Goal: Task Accomplishment & Management: Use online tool/utility

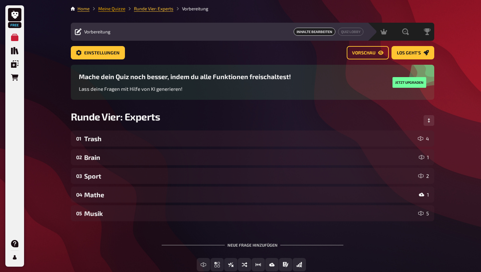
click at [110, 9] on link "Meine Quizze" at bounding box center [111, 8] width 27 height 5
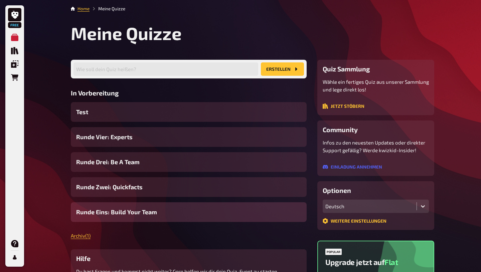
click at [136, 215] on span "Runde Eins: Build Your Team" at bounding box center [116, 212] width 81 height 9
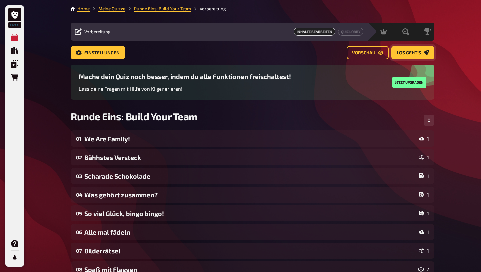
click at [419, 53] on span "Los geht's" at bounding box center [409, 53] width 24 height 5
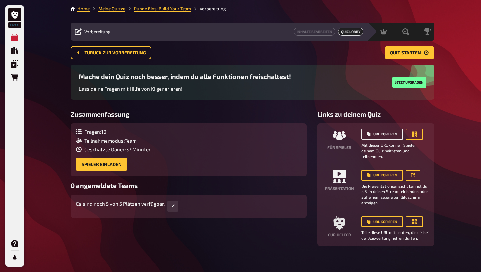
click at [390, 135] on button "URL kopieren" at bounding box center [381, 134] width 41 height 11
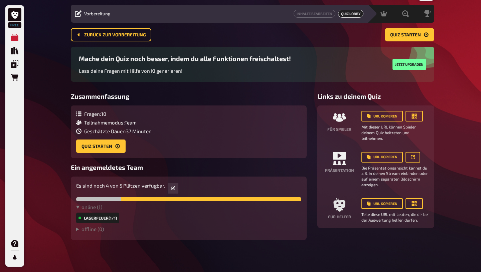
scroll to position [21, 0]
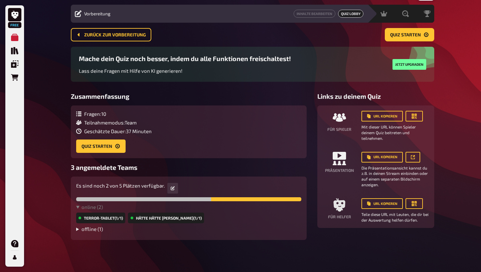
click at [97, 228] on summary "offline ( 1 )" at bounding box center [188, 229] width 225 height 6
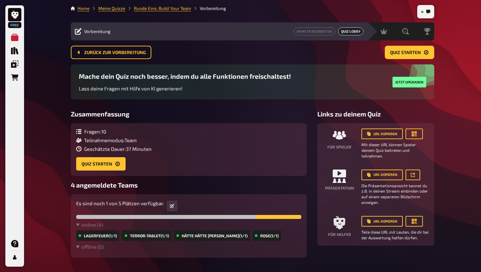
scroll to position [0, 0]
click at [399, 55] on span "Quiz starten" at bounding box center [405, 53] width 31 height 5
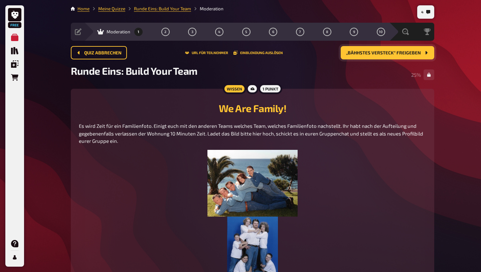
click at [386, 54] on span "„Bähhstes Versteck“ freigeben" at bounding box center [383, 53] width 75 height 5
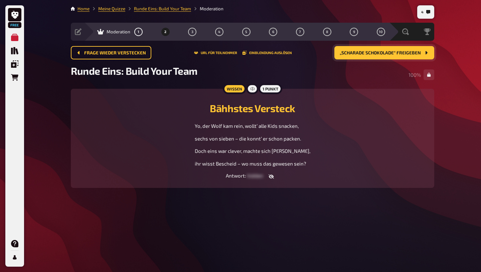
click at [410, 55] on span "„Scharade Schokolade“ freigeben" at bounding box center [380, 53] width 81 height 5
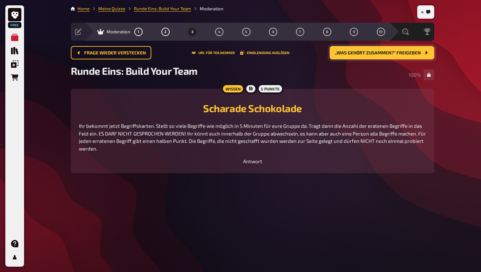
click at [386, 54] on span "„Was gehört zusammen?“ freigeben" at bounding box center [378, 53] width 86 height 5
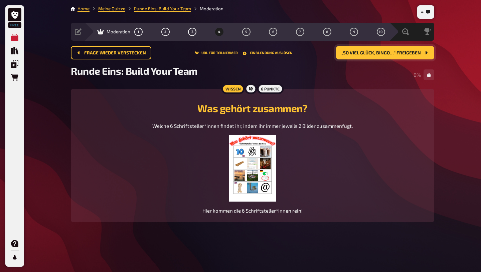
click at [252, 164] on img at bounding box center [252, 168] width 47 height 67
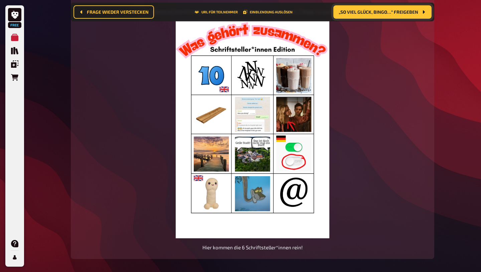
scroll to position [118, 0]
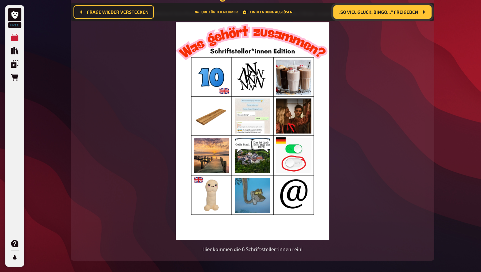
click at [392, 12] on span "„So viel Glück, bingo…“ freigeben" at bounding box center [379, 12] width 80 height 5
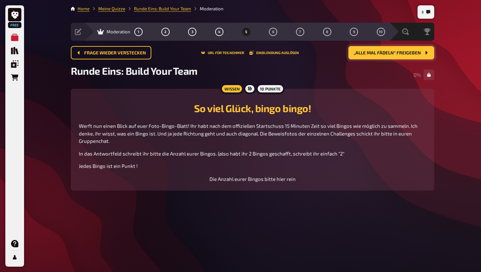
click at [416, 54] on span "„Alle mal fädeln“ freigeben" at bounding box center [387, 53] width 67 height 5
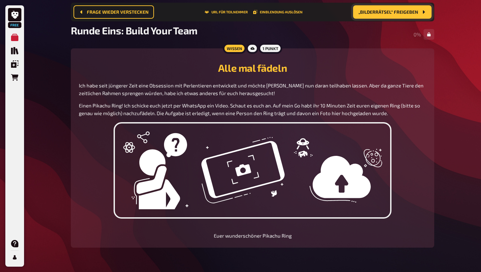
scroll to position [42, 0]
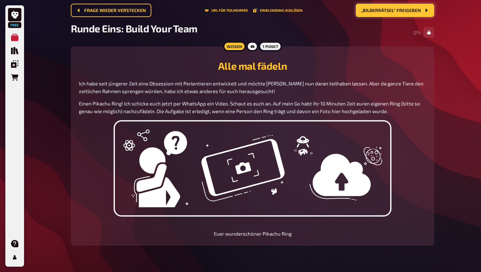
click at [408, 13] on span "„Bilderrätsel“ freigeben" at bounding box center [391, 10] width 60 height 5
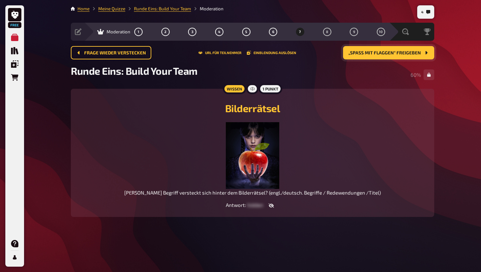
click at [412, 53] on span "„Spaß mit Flaggen“ freigeben" at bounding box center [384, 53] width 72 height 5
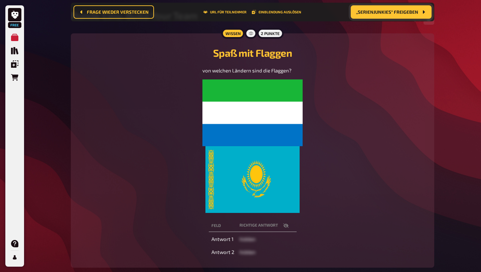
scroll to position [61, 0]
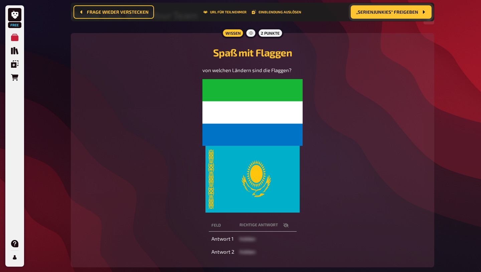
click at [409, 14] on span "„Serienjunkies“ freigeben" at bounding box center [387, 12] width 62 height 5
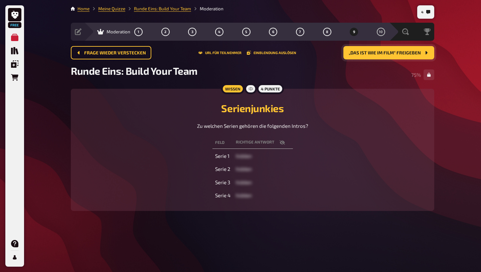
click at [408, 54] on span "„Das ist wie im Film“ freigeben" at bounding box center [385, 53] width 72 height 5
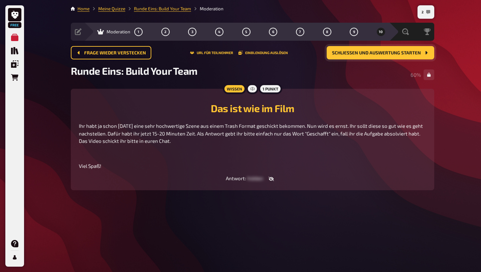
click at [426, 11] on button "2" at bounding box center [426, 12] width 14 height 11
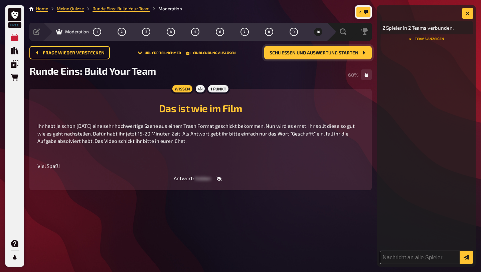
click at [427, 38] on button "Teams anzeigen" at bounding box center [426, 39] width 93 height 4
click at [426, 56] on button "Teams ausblenden" at bounding box center [426, 55] width 93 height 4
click at [467, 16] on button "button" at bounding box center [467, 13] width 11 height 11
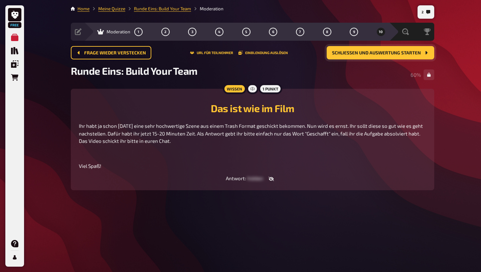
click at [412, 54] on span "Schließen und Auswertung starten" at bounding box center [376, 53] width 89 height 5
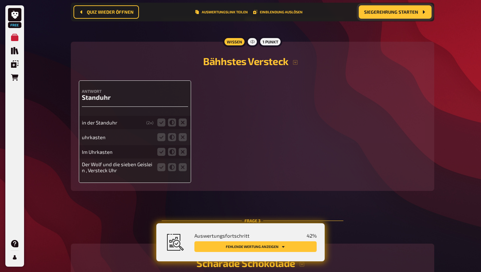
scroll to position [284, 0]
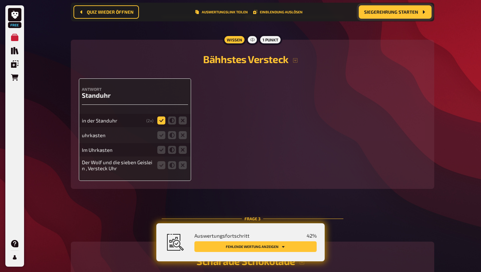
click at [162, 123] on icon at bounding box center [161, 121] width 8 height 8
click at [0, 0] on input "radio" at bounding box center [0, 0] width 0 height 0
click at [162, 138] on icon at bounding box center [161, 135] width 8 height 8
click at [0, 0] on input "radio" at bounding box center [0, 0] width 0 height 0
click at [163, 153] on icon at bounding box center [161, 150] width 8 height 8
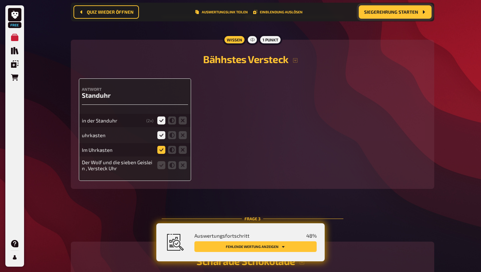
click at [0, 0] on input "radio" at bounding box center [0, 0] width 0 height 0
click at [162, 169] on icon at bounding box center [161, 165] width 8 height 8
click at [0, 0] on input "radio" at bounding box center [0, 0] width 0 height 0
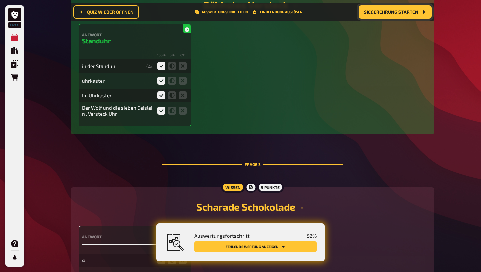
scroll to position [338, 0]
click at [181, 100] on icon at bounding box center [183, 96] width 8 height 8
click at [0, 0] on input "radio" at bounding box center [0, 0] width 0 height 0
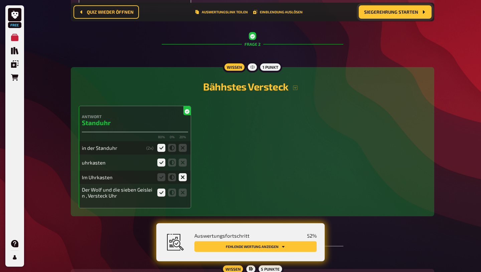
scroll to position [258, 0]
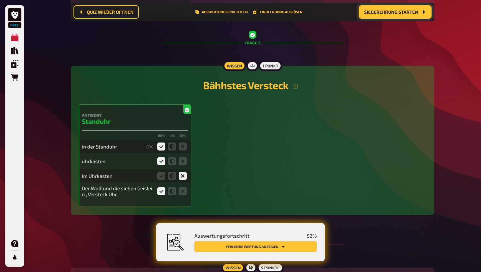
click at [269, 126] on div "Antwort Standuhr 80 % 0 % 20 % in der Standuhr ( 2 x) uhrkasten Im Uhrkasten De…" at bounding box center [252, 156] width 347 height 103
click at [169, 118] on h4 "Antwort" at bounding box center [135, 115] width 106 height 5
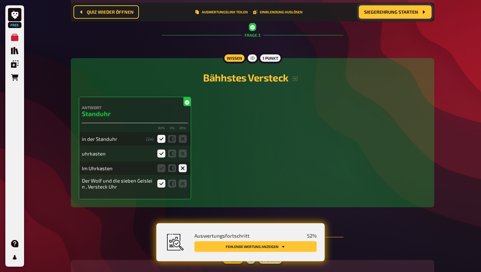
scroll to position [269, 0]
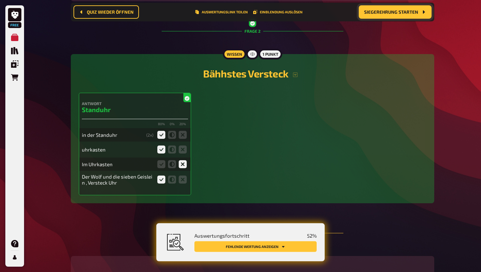
click at [286, 249] on button "Fehlende Wertung anzeigen" at bounding box center [255, 247] width 122 height 11
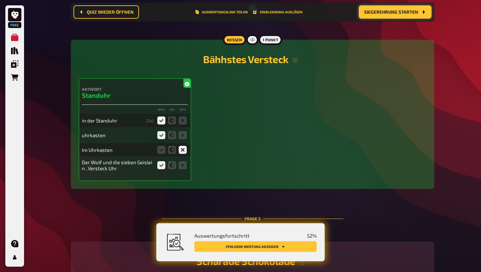
scroll to position [285, 0]
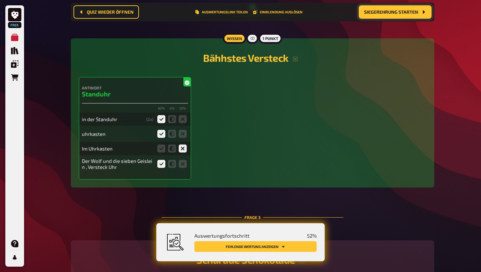
click at [100, 118] on div "in der Standuhr ( 2 x)" at bounding box center [135, 119] width 106 height 13
click at [95, 122] on div "in der Standuhr" at bounding box center [113, 119] width 62 height 6
click at [87, 98] on h3 "Standuhr" at bounding box center [135, 94] width 106 height 8
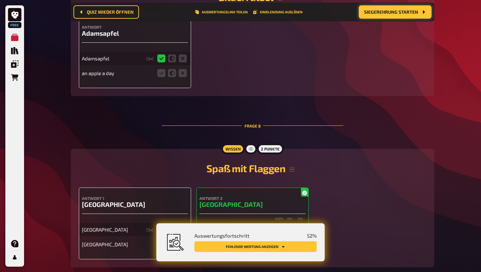
scroll to position [1369, 0]
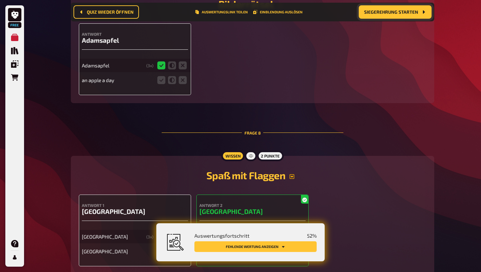
click at [293, 174] on icon "button" at bounding box center [292, 176] width 5 height 5
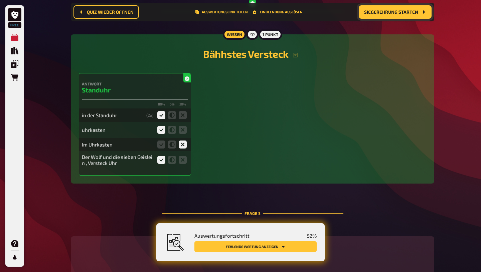
scroll to position [292, 0]
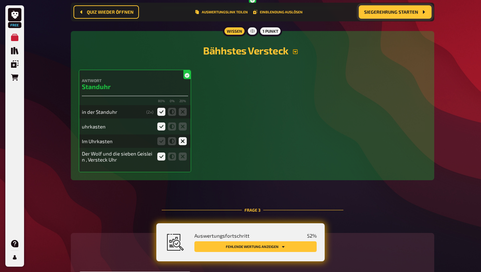
click at [296, 54] on icon "button" at bounding box center [295, 51] width 5 height 5
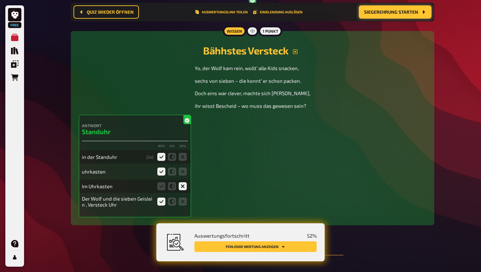
click at [296, 54] on icon "button" at bounding box center [295, 51] width 5 height 5
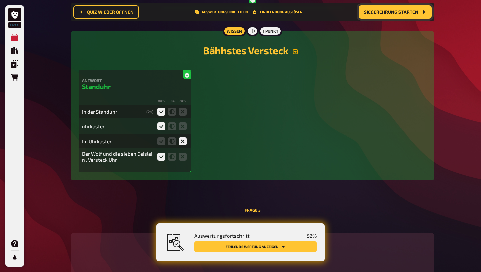
click at [235, 33] on div "Wissen" at bounding box center [234, 31] width 23 height 11
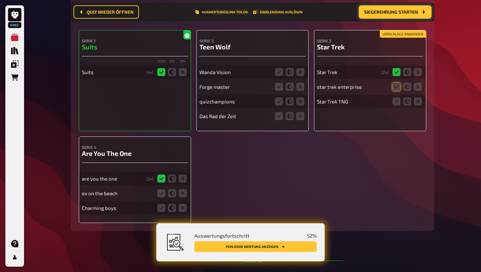
scroll to position [1970, 0]
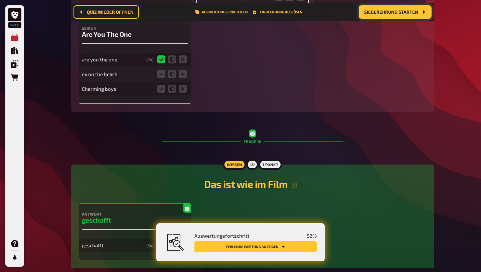
click at [397, 12] on span "Siegerehrung starten" at bounding box center [391, 12] width 54 height 5
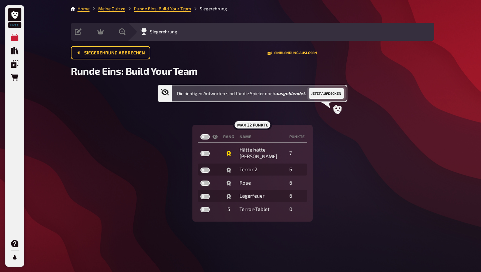
click at [331, 95] on button "Jetzt aufdecken" at bounding box center [326, 93] width 35 height 11
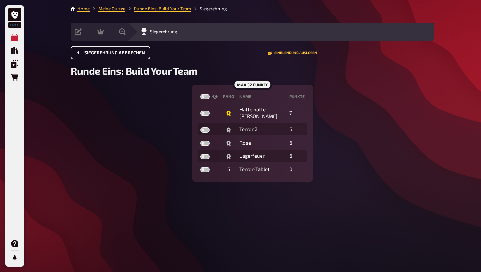
click at [133, 53] on span "Siegerehrung abbrechen" at bounding box center [114, 53] width 61 height 5
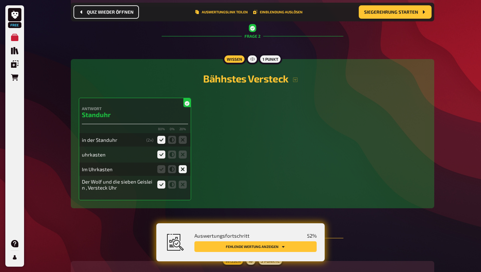
scroll to position [282, 0]
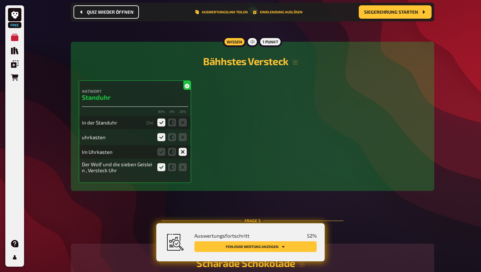
click at [160, 99] on h3 "Standuhr" at bounding box center [135, 98] width 106 height 8
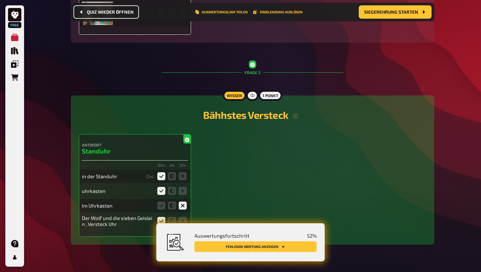
scroll to position [227, 0]
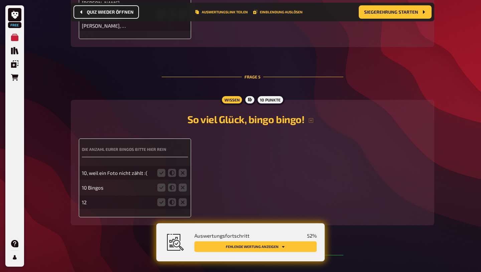
scroll to position [1175, 0]
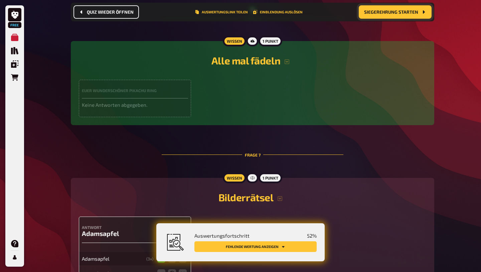
click at [407, 14] on span "Siegerehrung starten" at bounding box center [391, 12] width 54 height 5
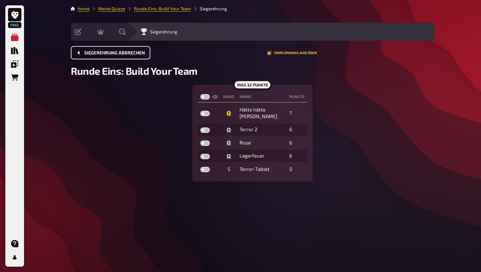
click at [140, 53] on span "Siegerehrung abbrechen" at bounding box center [114, 53] width 61 height 5
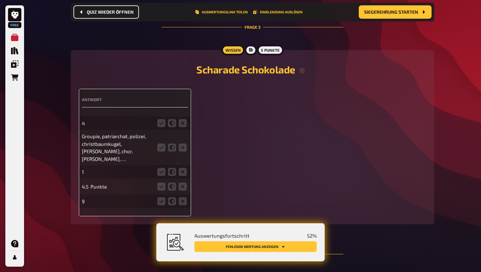
scroll to position [513, 0]
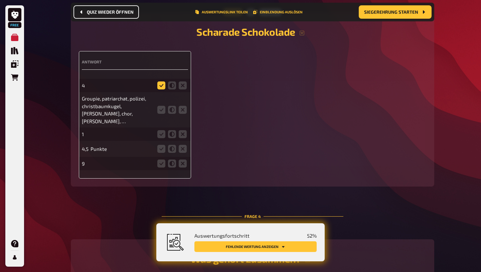
click at [162, 90] on icon at bounding box center [161, 86] width 8 height 8
click at [0, 0] on input "radio" at bounding box center [0, 0] width 0 height 0
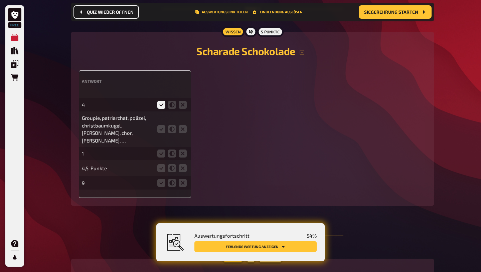
scroll to position [493, 0]
click at [162, 110] on icon at bounding box center [161, 106] width 8 height 8
click at [0, 0] on input "radio" at bounding box center [0, 0] width 0 height 0
click at [163, 110] on icon at bounding box center [161, 106] width 8 height 8
click at [0, 0] on input "radio" at bounding box center [0, 0] width 0 height 0
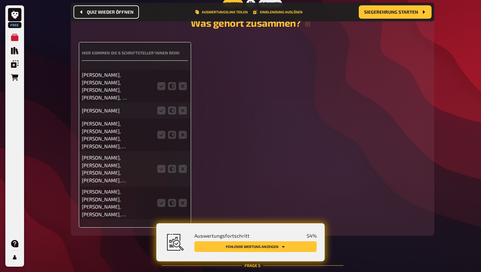
scroll to position [747, 0]
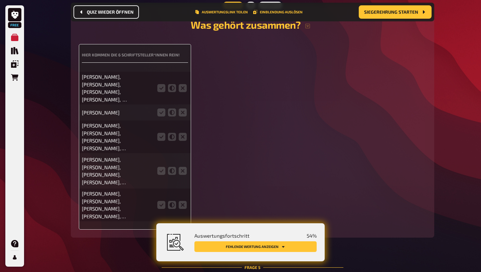
click at [296, 143] on div "Hier kommen die 6 Schriftsteller*innen rein! Austen, Dickens, Shakespeare, Kafk…" at bounding box center [252, 137] width 347 height 186
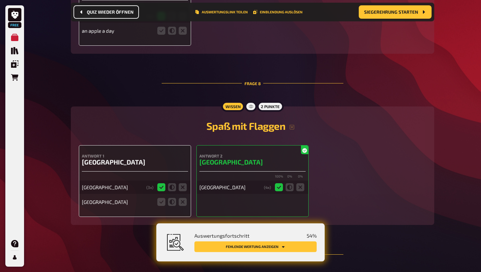
scroll to position [1414, 0]
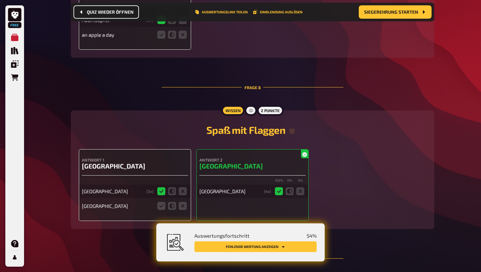
click at [112, 162] on h3 "Sierra Leone" at bounding box center [135, 166] width 106 height 8
click at [253, 105] on div at bounding box center [251, 110] width 12 height 11
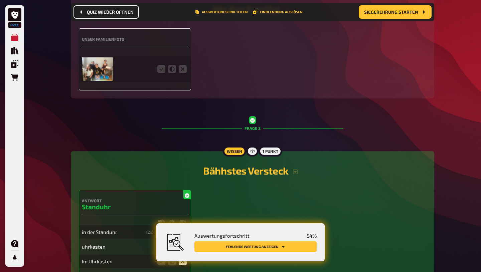
scroll to position [0, 0]
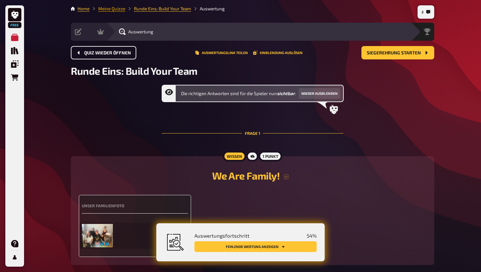
click at [114, 9] on link "Meine Quizze" at bounding box center [111, 8] width 27 height 5
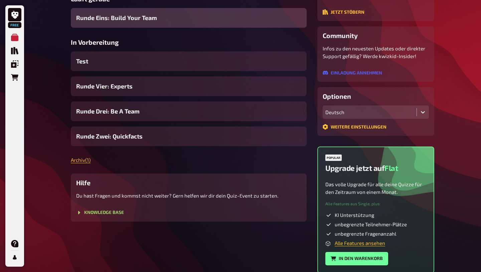
scroll to position [103, 0]
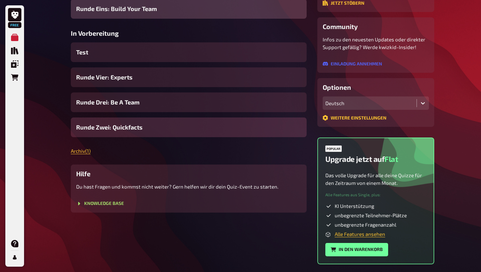
click at [132, 129] on span "Runde Zwei: Quickfacts" at bounding box center [109, 127] width 66 height 9
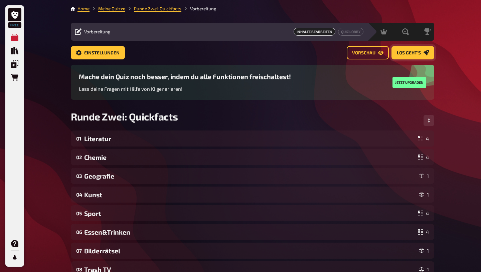
click at [411, 53] on span "Los geht's" at bounding box center [409, 53] width 24 height 5
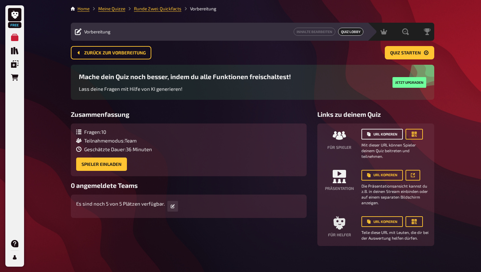
click at [384, 135] on button "URL kopieren" at bounding box center [381, 134] width 41 height 11
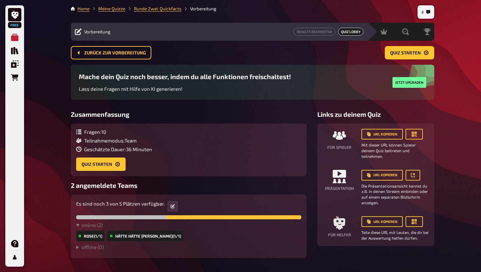
scroll to position [21, 0]
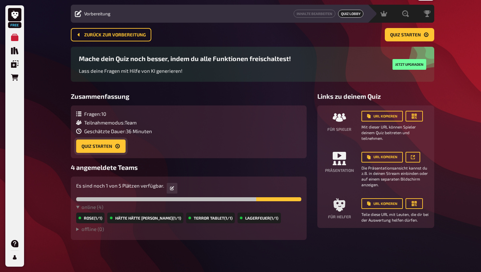
click at [119, 148] on button "Quiz starten" at bounding box center [100, 146] width 49 height 13
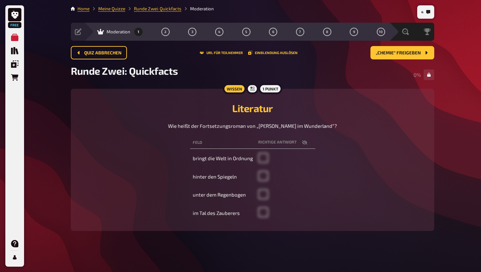
scroll to position [2, 0]
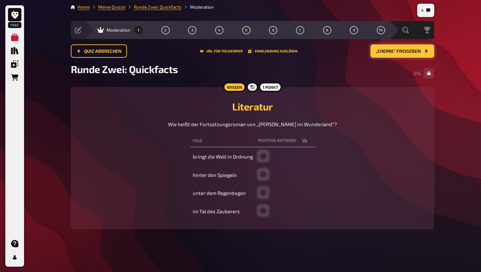
click at [404, 49] on span "„Chemie“ freigeben" at bounding box center [398, 51] width 45 height 5
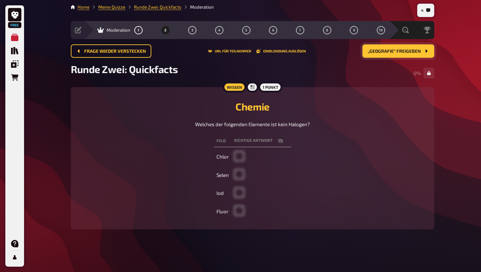
click at [406, 53] on span "„Geografie“ freigeben" at bounding box center [394, 51] width 53 height 5
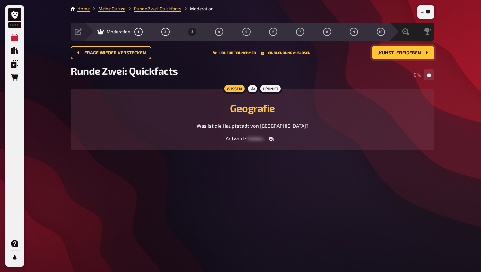
click at [406, 53] on span "„Kunst“ freigeben" at bounding box center [398, 53] width 43 height 5
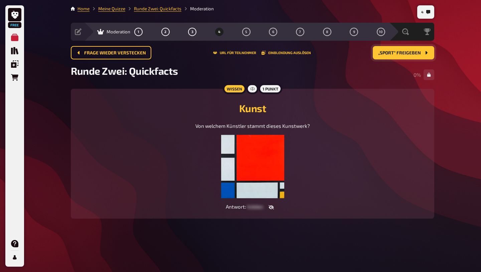
click at [406, 53] on span "„Sport“ freigeben" at bounding box center [399, 53] width 43 height 5
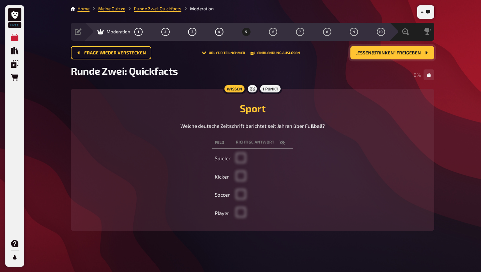
click at [406, 53] on span "„Essen&Trinken“ freigeben" at bounding box center [388, 53] width 65 height 5
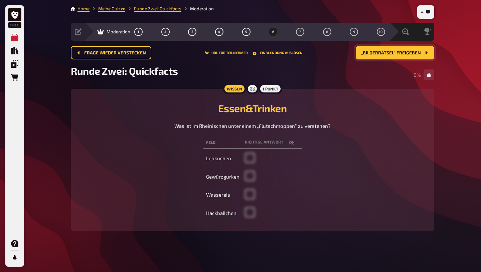
click at [406, 53] on span "„Bilderrätsel“ freigeben" at bounding box center [391, 53] width 60 height 5
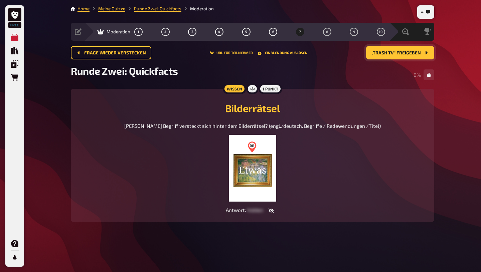
click at [406, 53] on span "„Trash TV“ freigeben" at bounding box center [395, 53] width 49 height 5
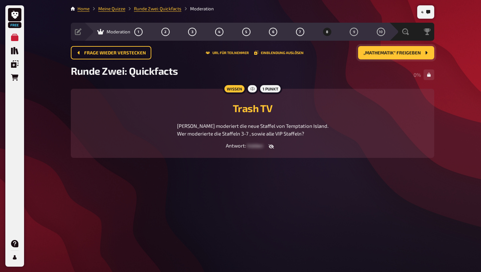
click at [406, 53] on span "„Mathematik“ freigeben" at bounding box center [391, 53] width 57 height 5
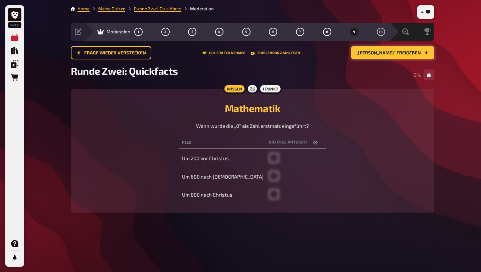
click at [406, 53] on span "„Taylor Swift“ freigeben" at bounding box center [388, 53] width 64 height 5
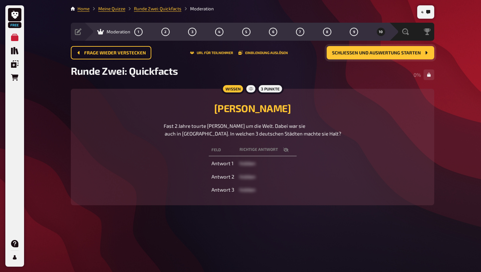
click at [406, 53] on span "Schließen und Auswertung starten" at bounding box center [376, 53] width 89 height 5
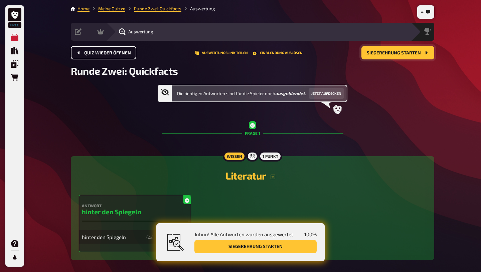
click at [93, 57] on button "Quiz wieder öffnen" at bounding box center [103, 52] width 65 height 13
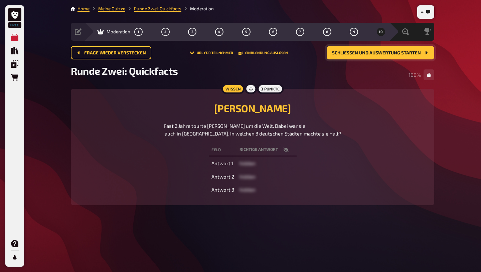
click at [403, 55] on span "Schließen und Auswertung starten" at bounding box center [376, 53] width 89 height 5
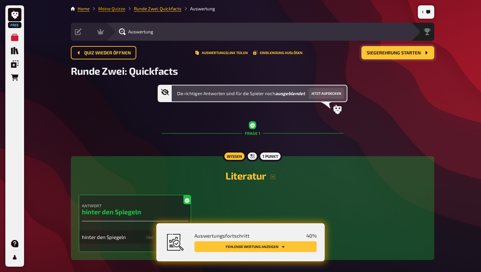
click at [115, 10] on link "Meine Quizze" at bounding box center [111, 8] width 27 height 5
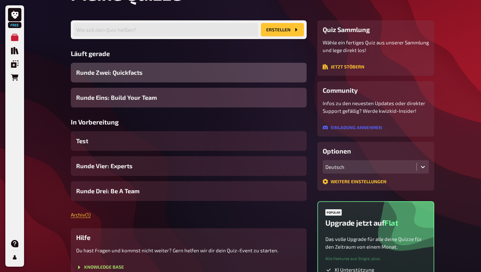
scroll to position [38, 0]
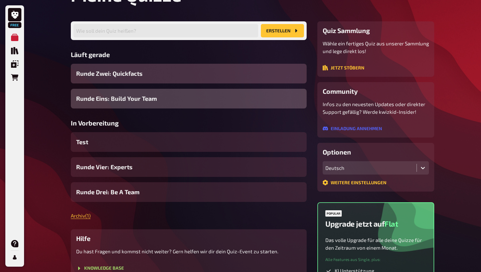
click at [143, 100] on span "Runde Eins: Build Your Team" at bounding box center [116, 98] width 81 height 9
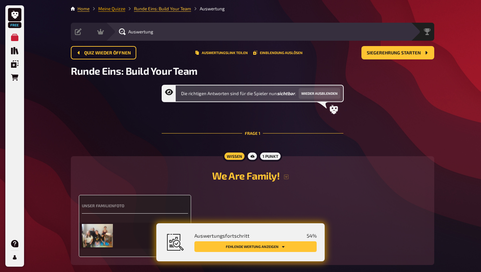
click at [118, 10] on link "Meine Quizze" at bounding box center [111, 8] width 27 height 5
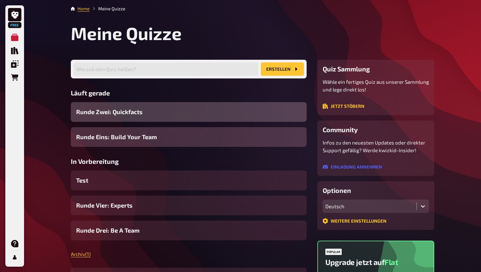
click at [135, 112] on span "Runde Zwei: Quickfacts" at bounding box center [109, 112] width 66 height 9
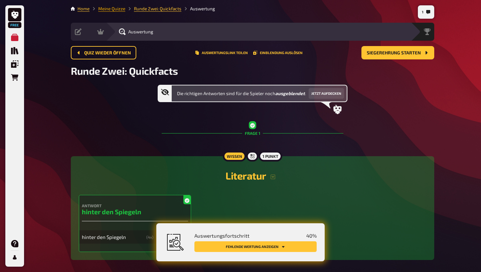
click at [108, 10] on link "Meine Quizze" at bounding box center [111, 8] width 27 height 5
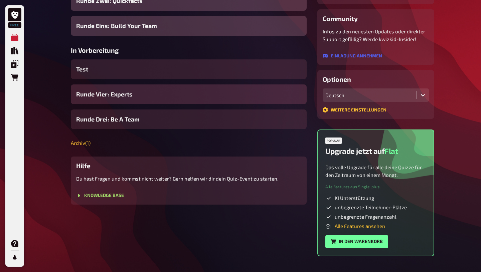
scroll to position [113, 0]
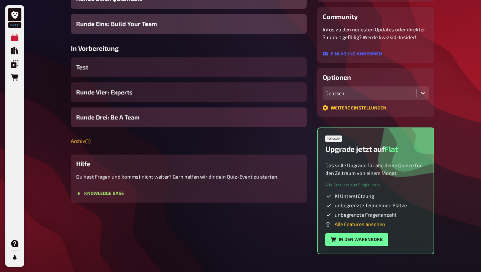
click at [170, 120] on div "Runde Drei: Be A Team" at bounding box center [189, 118] width 236 height 20
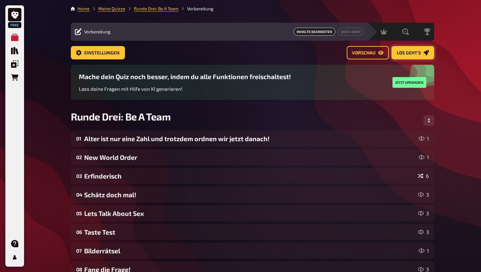
click at [406, 52] on span "Los geht's" at bounding box center [409, 53] width 24 height 5
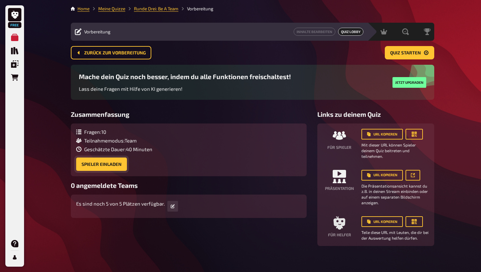
click at [115, 168] on button "Spieler einladen" at bounding box center [101, 164] width 51 height 13
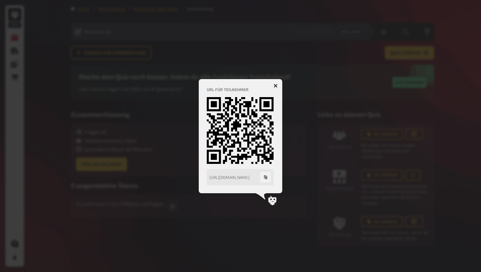
click at [276, 85] on icon "button" at bounding box center [276, 86] width 6 height 6
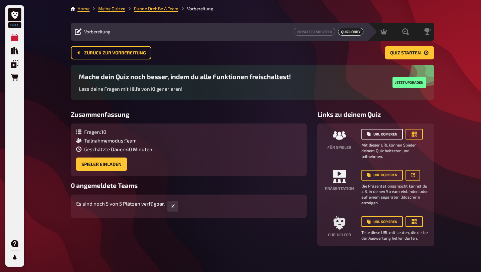
click at [388, 135] on button "URL kopieren" at bounding box center [381, 134] width 41 height 11
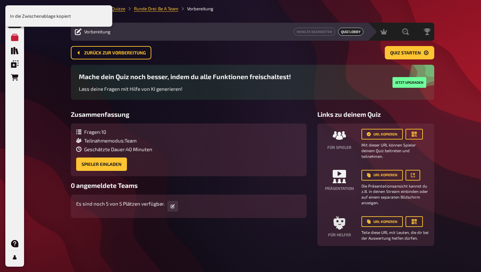
scroll to position [7, 0]
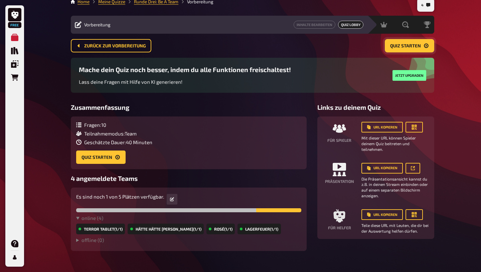
click at [409, 49] on button "Quiz starten" at bounding box center [409, 45] width 49 height 13
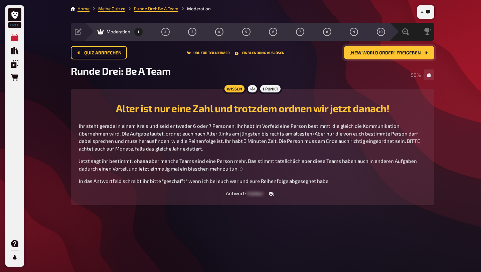
click at [381, 52] on span "„New World Order“ freigeben" at bounding box center [384, 53] width 71 height 5
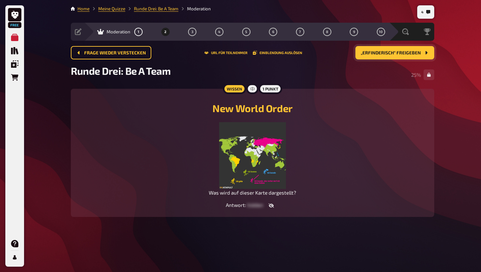
click at [253, 175] on img at bounding box center [252, 155] width 67 height 67
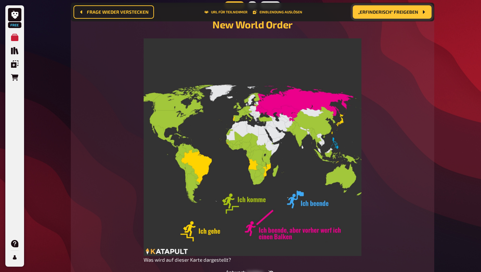
scroll to position [79, 0]
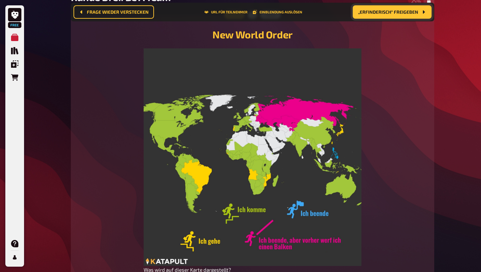
click at [396, 11] on span "„Erfinderisch“ freigeben" at bounding box center [388, 12] width 60 height 5
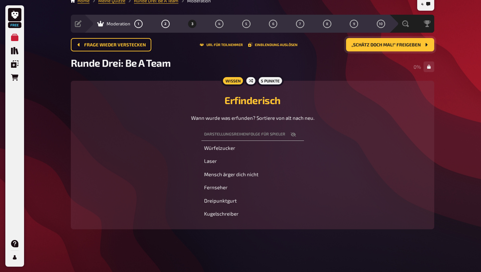
scroll to position [9, 0]
click at [389, 48] on button "„Schätz doch mal!“ freigeben" at bounding box center [390, 44] width 88 height 13
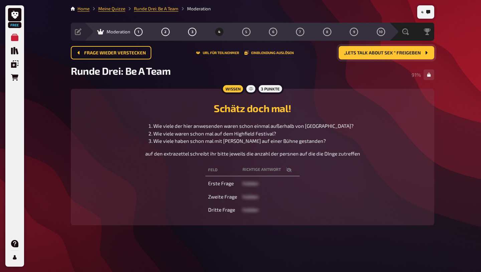
click at [408, 54] on span "„Lets Talk About Sex “ freigeben" at bounding box center [382, 53] width 77 height 5
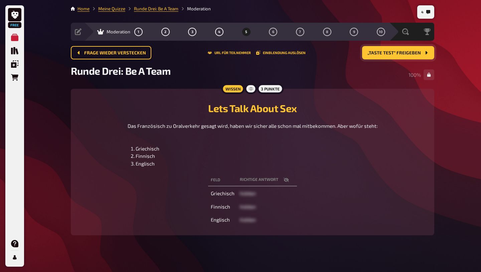
click at [420, 55] on span "„Taste Test“ freigeben" at bounding box center [393, 53] width 53 height 5
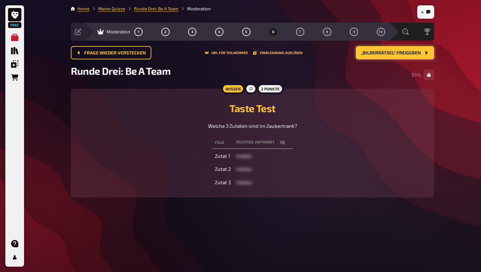
click at [393, 52] on span "„Bilderrätsel“ freigeben" at bounding box center [391, 53] width 60 height 5
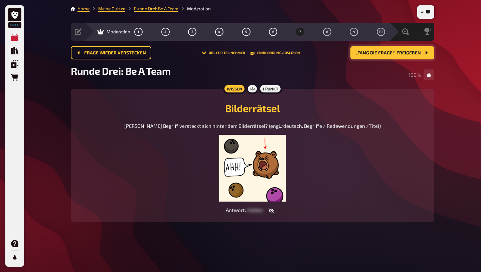
click at [396, 56] on button "„Fang die Frage!“ freigeben" at bounding box center [392, 52] width 84 height 13
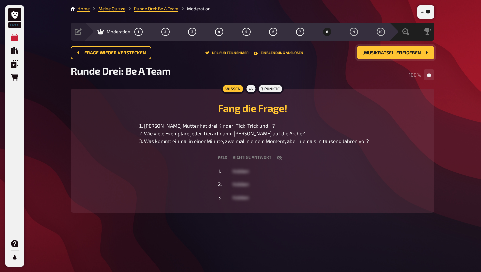
click at [384, 54] on span "„Musikrätsel“ freigeben" at bounding box center [391, 53] width 58 height 5
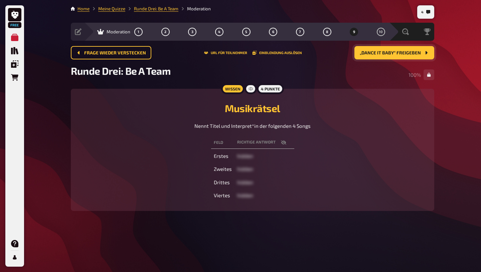
click at [409, 55] on span "„Dance it Baby“ freigeben" at bounding box center [390, 53] width 61 height 5
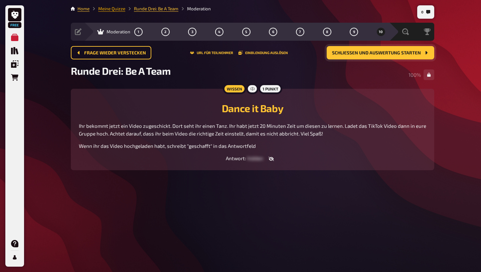
click at [116, 7] on link "Meine Quizze" at bounding box center [111, 8] width 27 height 5
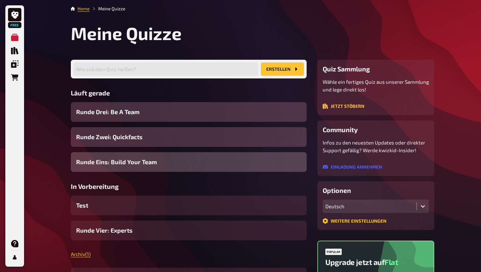
click at [163, 168] on div "Runde Eins: Build Your Team" at bounding box center [189, 162] width 236 height 20
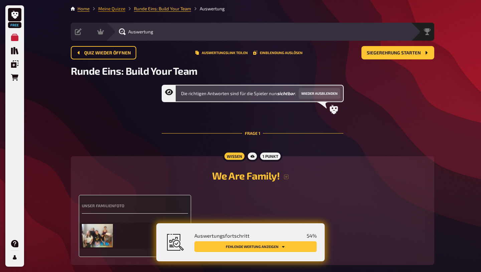
click at [115, 9] on link "Meine Quizze" at bounding box center [111, 8] width 27 height 5
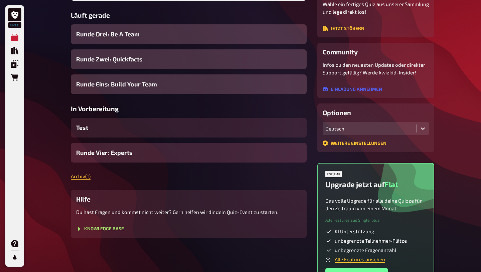
scroll to position [80, 0]
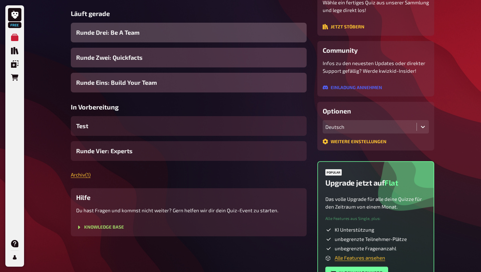
click at [146, 34] on div "Runde Drei: Be A Team" at bounding box center [189, 33] width 236 height 20
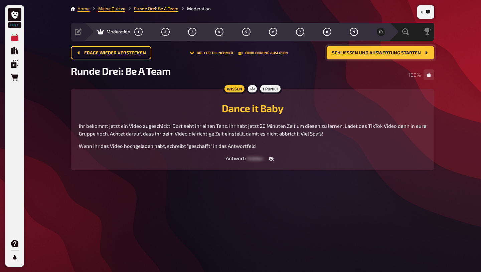
click at [359, 48] on button "Schließen und Auswertung starten" at bounding box center [381, 52] width 108 height 13
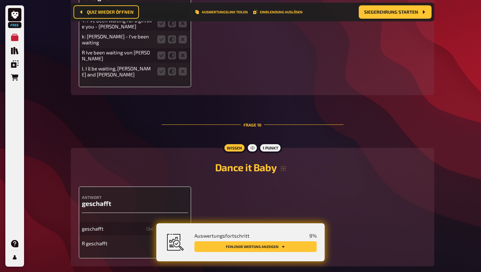
scroll to position [2011, 0]
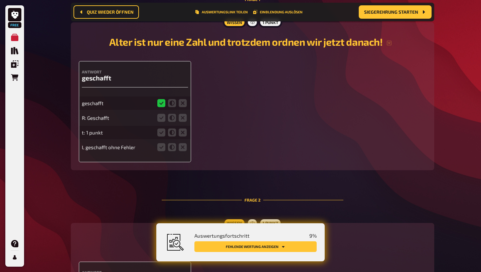
scroll to position [0, 0]
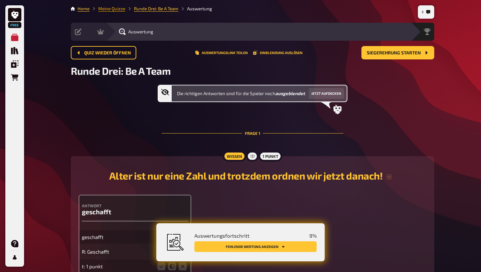
click at [118, 10] on link "Meine Quizze" at bounding box center [111, 8] width 27 height 5
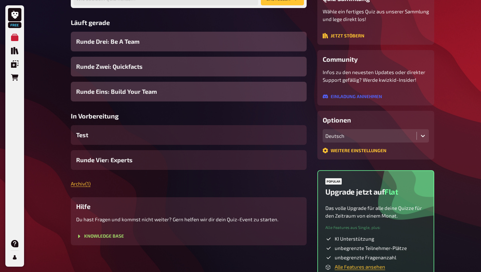
scroll to position [72, 0]
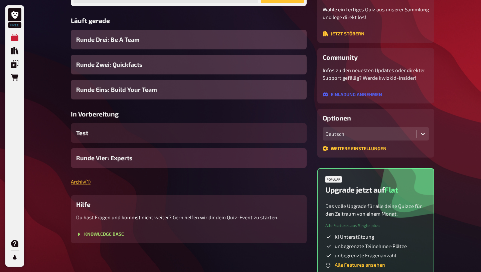
click at [163, 159] on div "Runde Vier: Experts" at bounding box center [189, 158] width 236 height 20
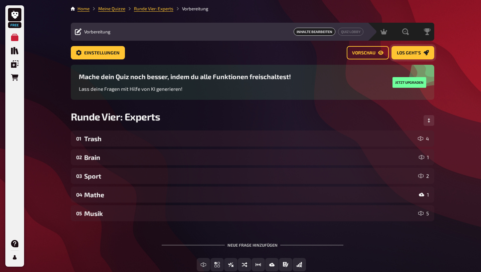
click at [421, 51] on span "Los geht's" at bounding box center [409, 53] width 24 height 5
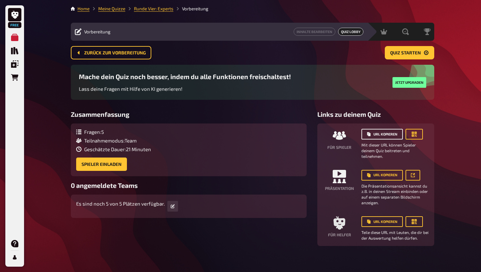
click at [388, 133] on button "URL kopieren" at bounding box center [381, 134] width 41 height 11
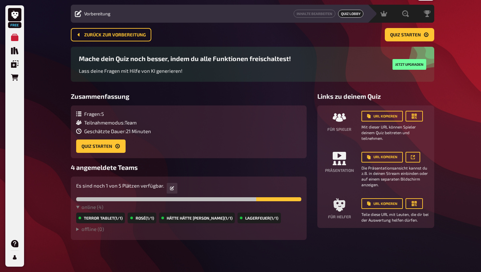
scroll to position [21, 0]
click at [404, 33] on span "Quiz starten" at bounding box center [405, 35] width 31 height 5
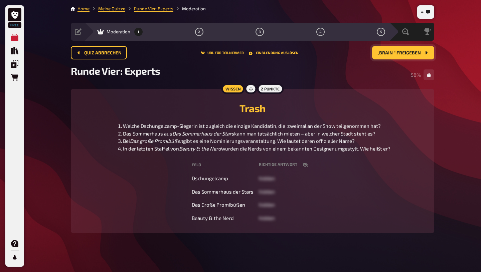
scroll to position [5, 0]
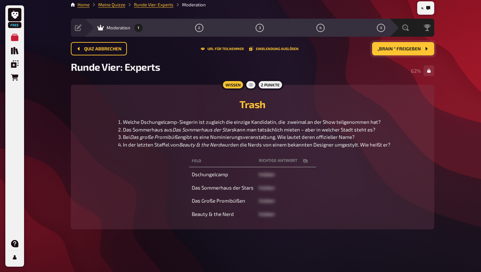
click at [392, 52] on button "„Brain “ freigeben" at bounding box center [403, 48] width 62 height 13
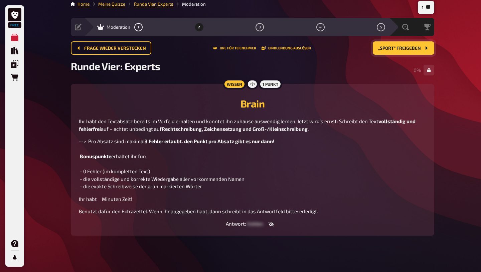
click at [426, 51] on button "„Sport“ freigeben" at bounding box center [403, 47] width 61 height 13
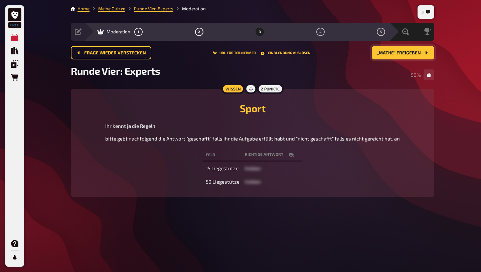
click at [414, 54] on span "„Mathe“ freigeben" at bounding box center [399, 53] width 44 height 5
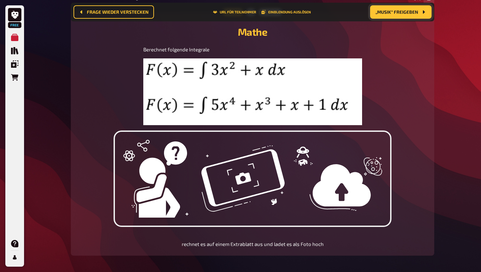
scroll to position [83, 0]
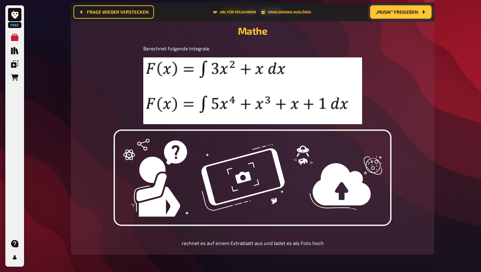
click at [411, 13] on span "„Musik“ freigeben" at bounding box center [396, 12] width 43 height 5
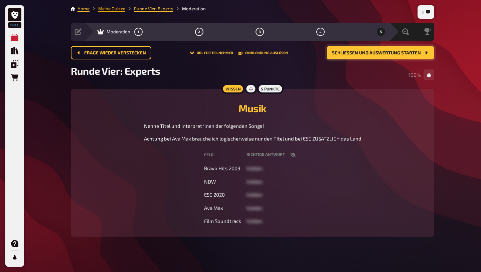
click at [118, 9] on link "Meine Quizze" at bounding box center [111, 8] width 27 height 5
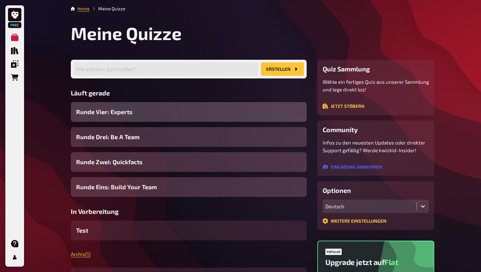
click at [148, 110] on div "Runde Vier: Experts" at bounding box center [189, 112] width 236 height 20
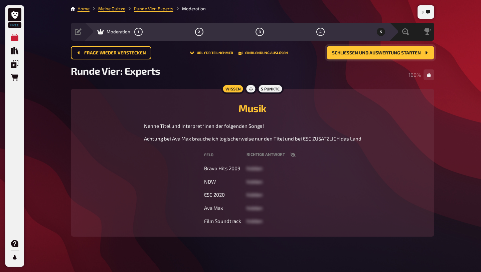
click at [369, 52] on span "Schließen und Auswertung starten" at bounding box center [376, 53] width 89 height 5
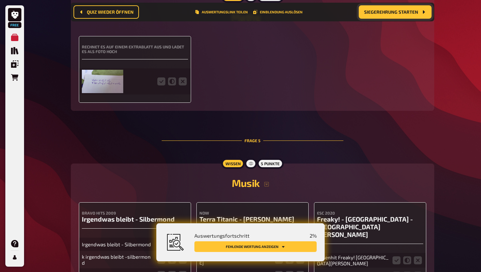
scroll to position [857, 0]
